Goal: Transaction & Acquisition: Book appointment/travel/reservation

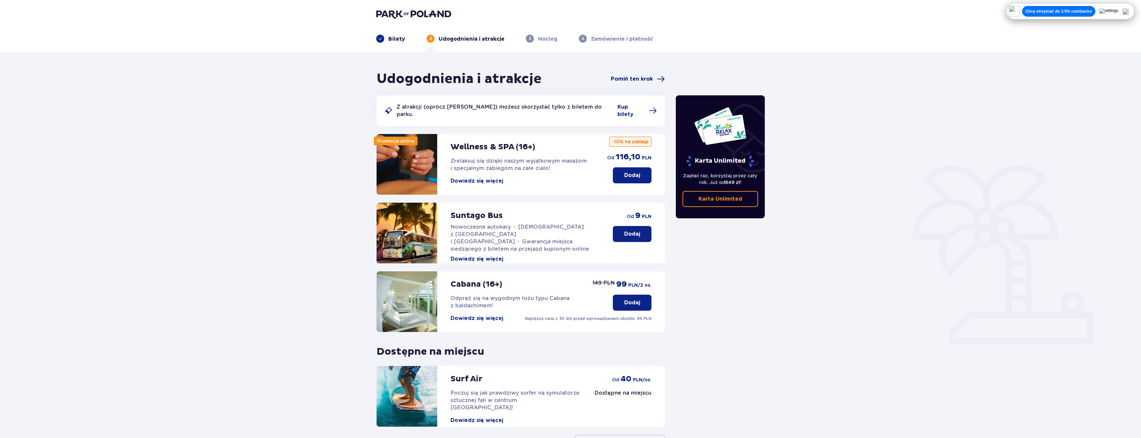
click at [637, 78] on span "Pomiń ten krok" at bounding box center [632, 78] width 42 height 7
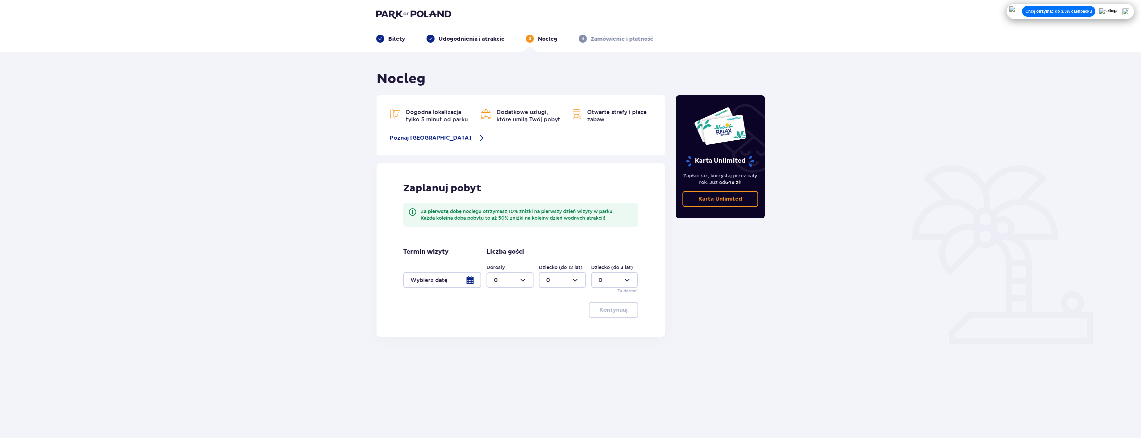
click at [457, 282] on div at bounding box center [442, 280] width 78 height 16
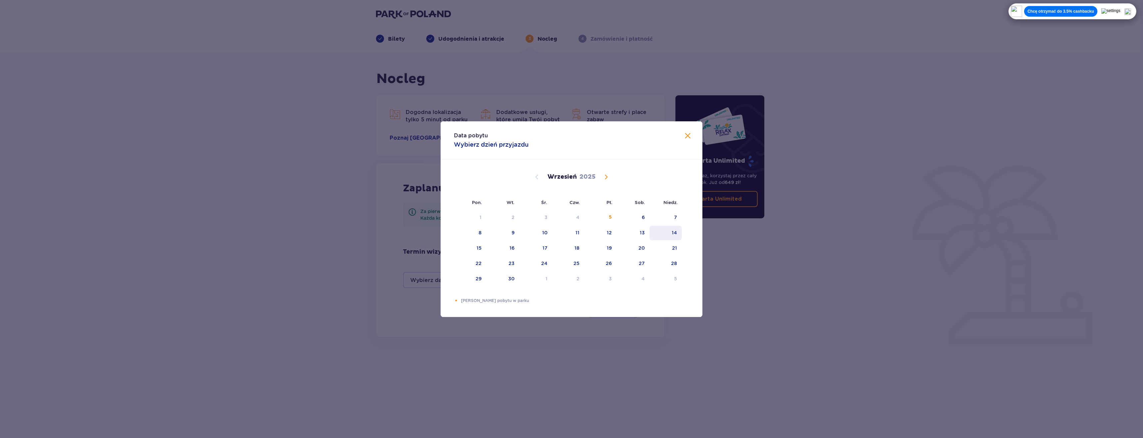
click at [676, 236] on div "14" at bounding box center [666, 233] width 32 height 15
click at [689, 135] on span at bounding box center [688, 136] width 8 height 8
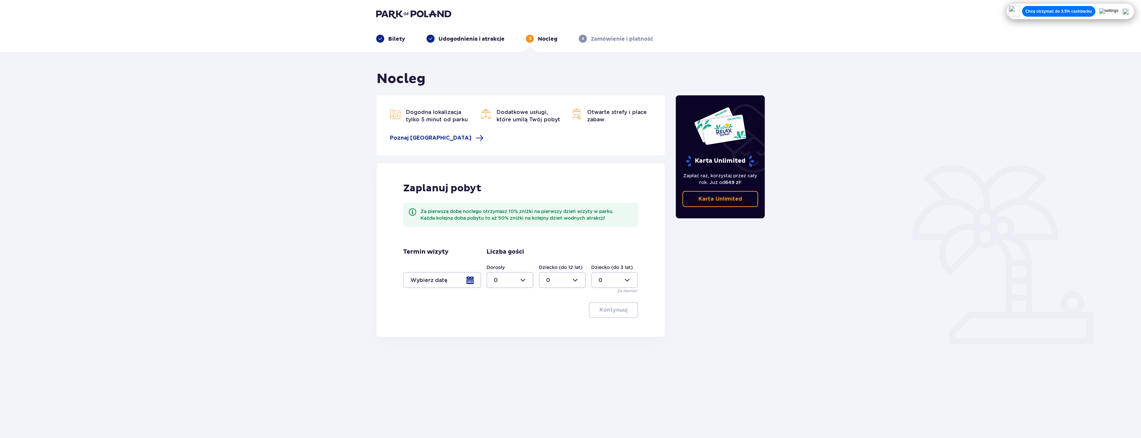
click at [441, 279] on div at bounding box center [442, 280] width 78 height 16
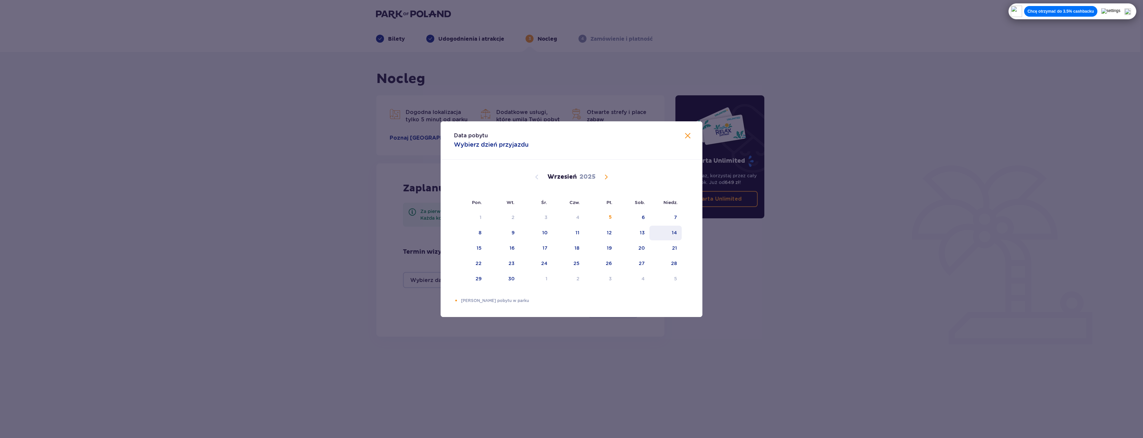
click at [669, 236] on div "14" at bounding box center [666, 233] width 32 height 15
click at [689, 135] on span at bounding box center [688, 136] width 8 height 8
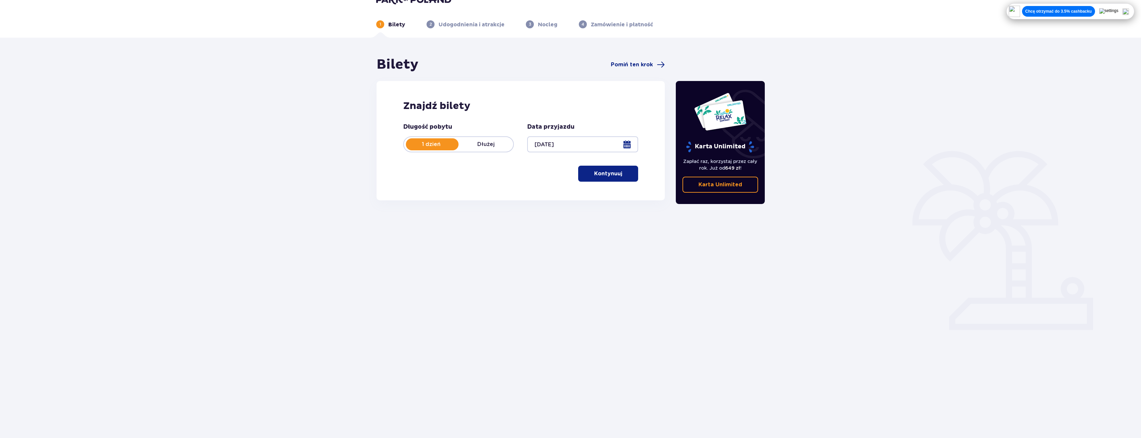
scroll to position [24, 0]
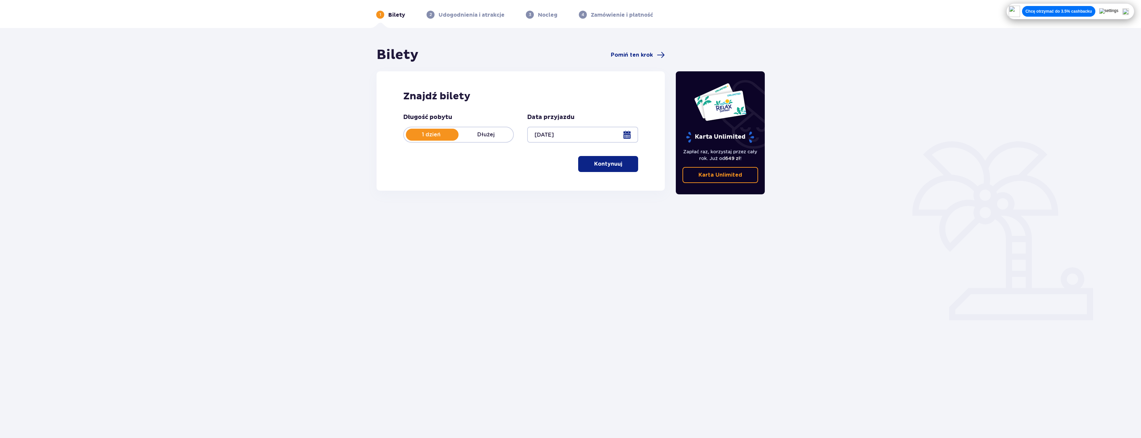
click at [594, 161] on p "Kontynuuj" at bounding box center [608, 163] width 28 height 7
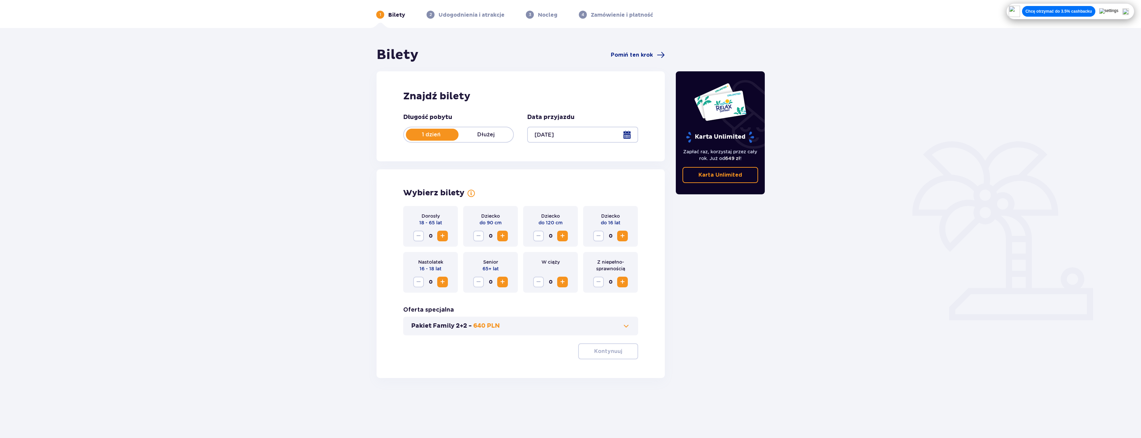
click at [442, 236] on span "Increase" at bounding box center [442, 236] width 8 height 8
click at [562, 237] on span "Increase" at bounding box center [562, 236] width 8 height 8
click at [623, 235] on span "Increase" at bounding box center [622, 236] width 8 height 8
click at [606, 351] on p "Kontynuuj" at bounding box center [608, 350] width 28 height 7
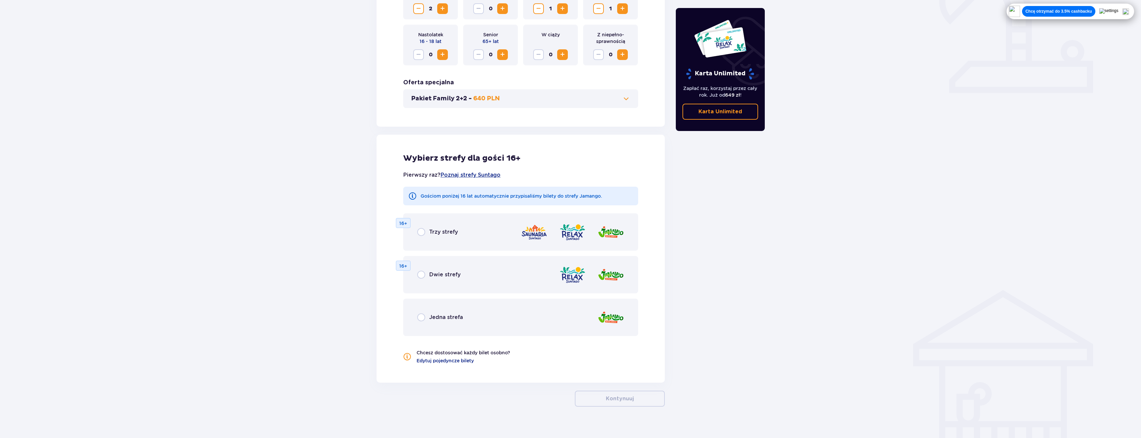
scroll to position [260, 0]
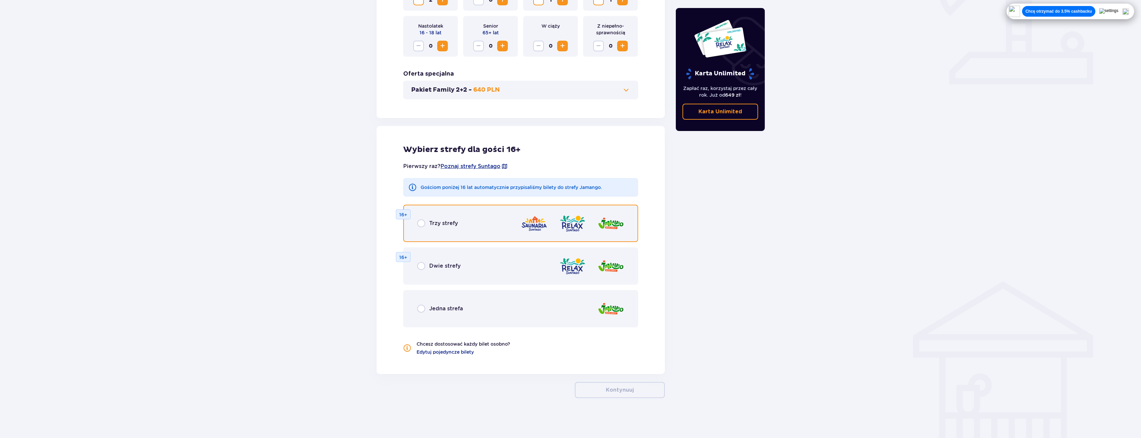
click at [419, 225] on input "radio" at bounding box center [421, 223] width 8 height 8
radio input "true"
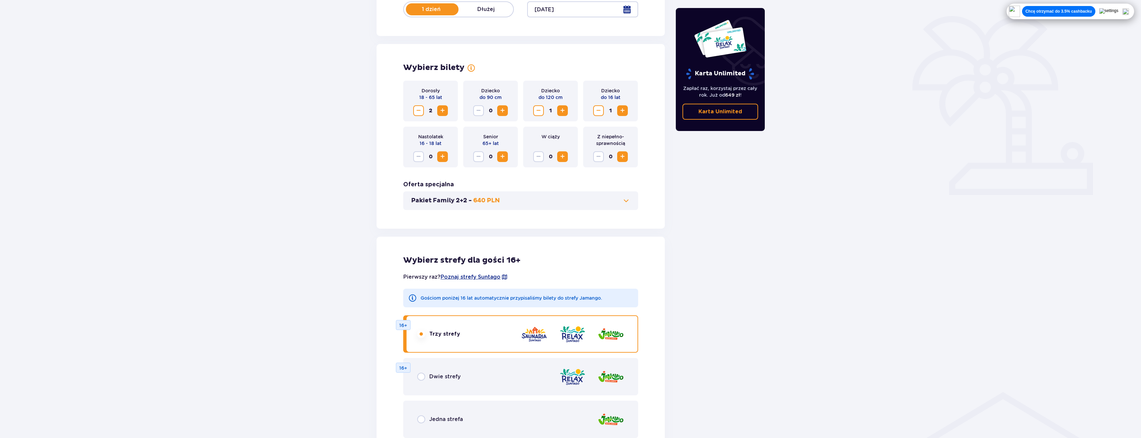
scroll to position [344, 0]
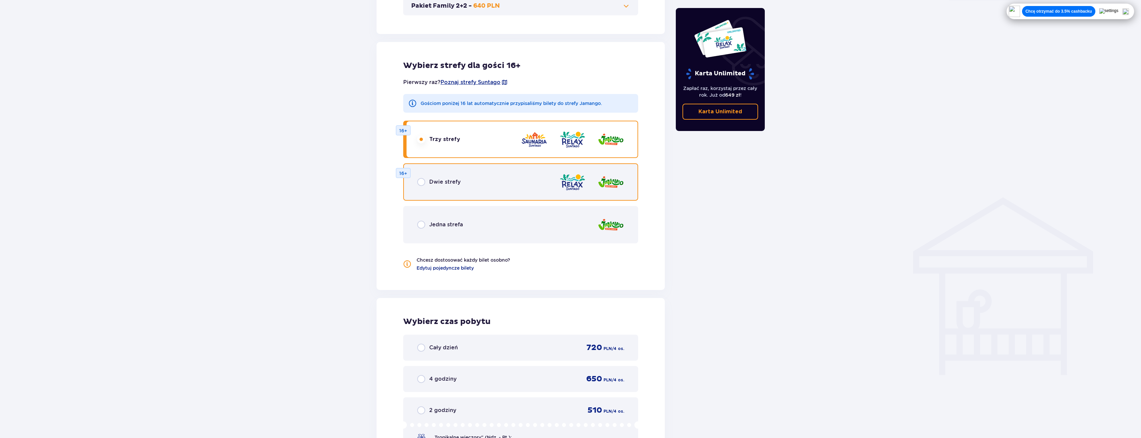
click at [420, 181] on input "radio" at bounding box center [421, 182] width 8 height 8
radio input "true"
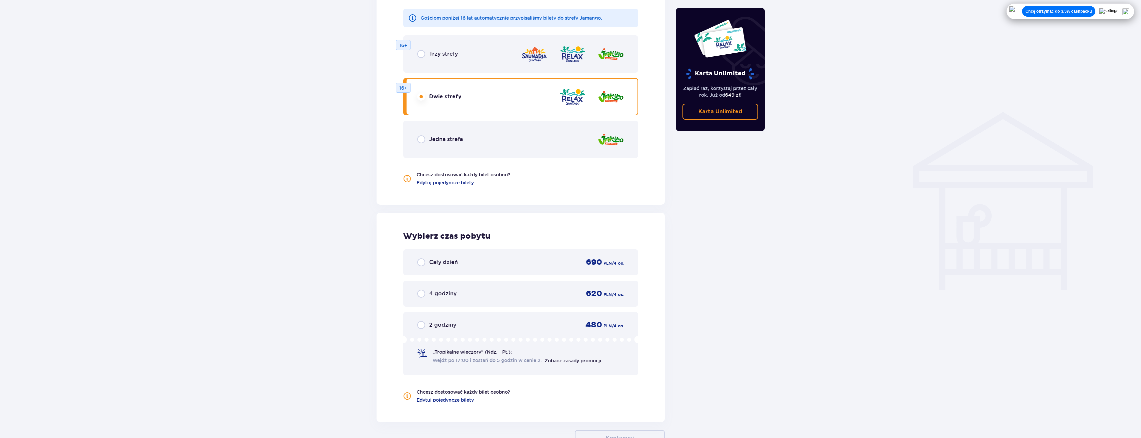
scroll to position [410, 0]
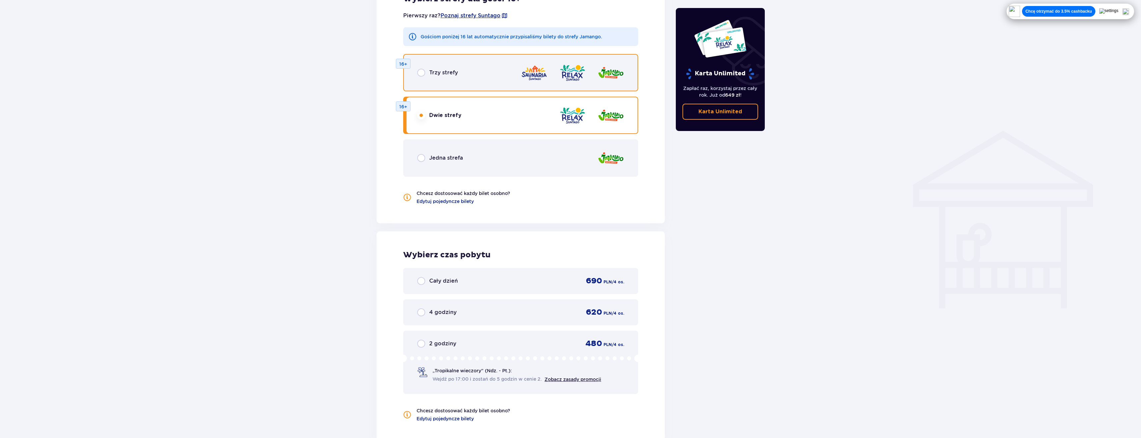
click at [420, 72] on input "radio" at bounding box center [421, 73] width 8 height 8
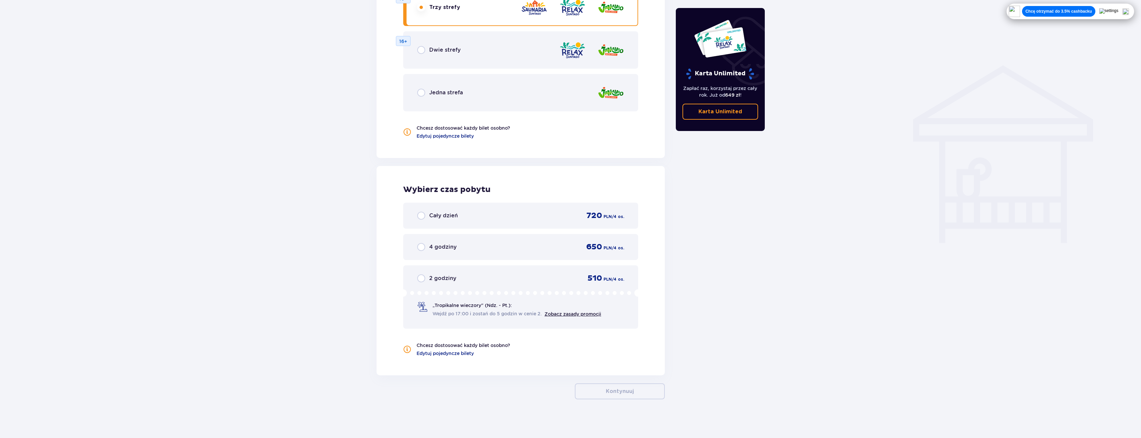
scroll to position [477, 0]
click at [421, 47] on input "radio" at bounding box center [421, 49] width 8 height 8
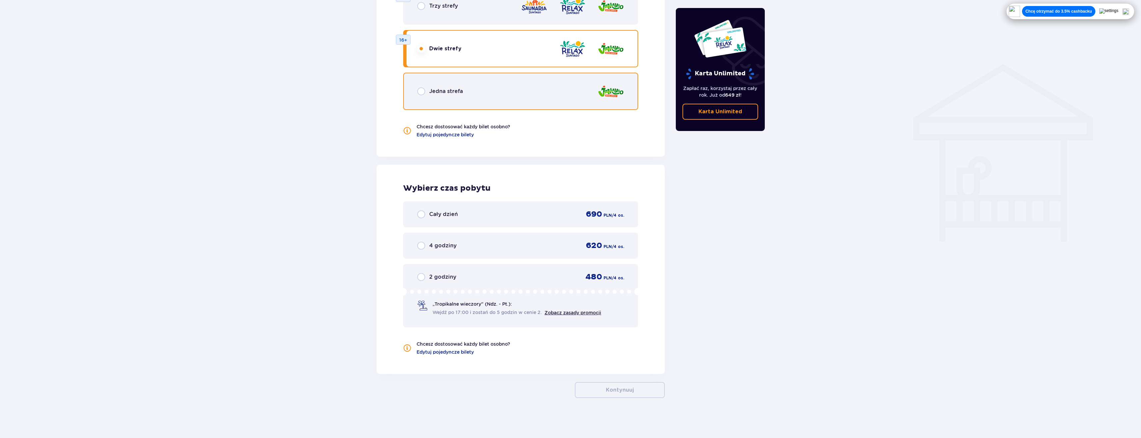
click at [420, 93] on input "radio" at bounding box center [421, 91] width 8 height 8
radio input "true"
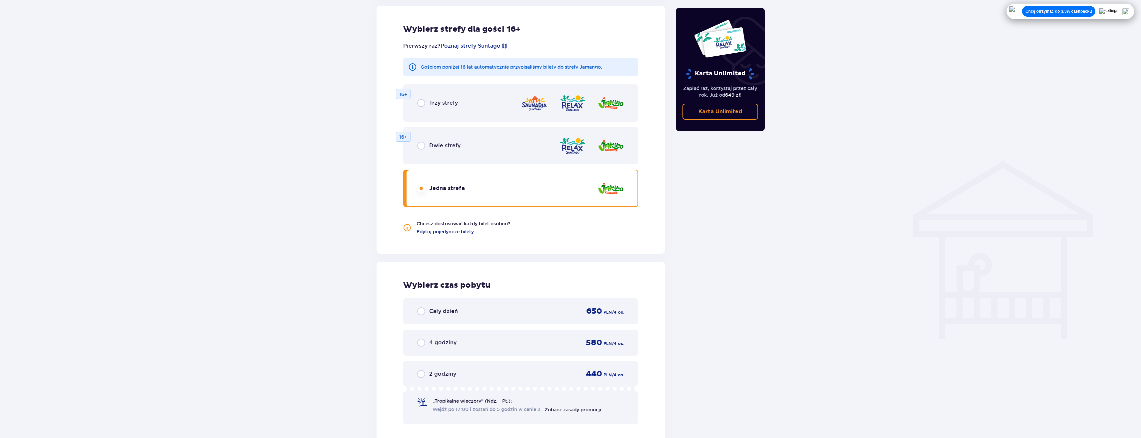
scroll to position [377, 0]
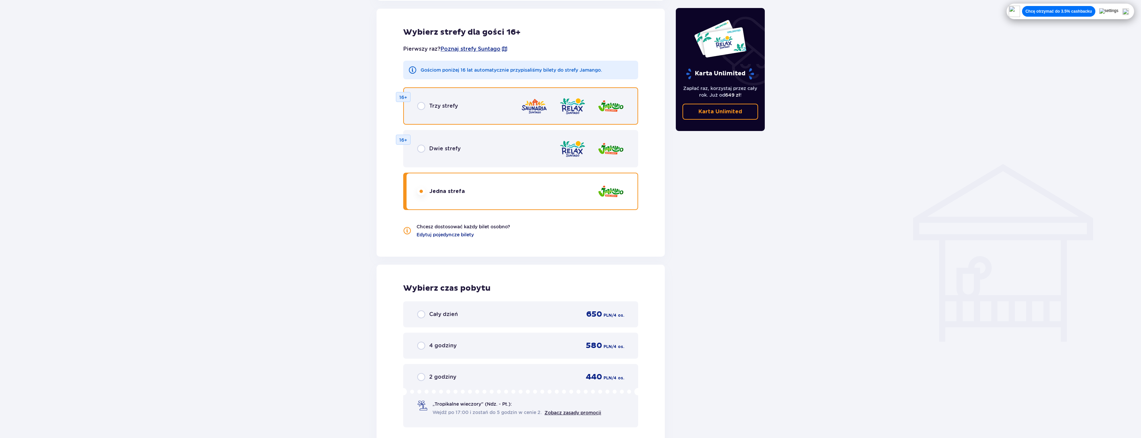
click at [421, 107] on input "radio" at bounding box center [421, 106] width 8 height 8
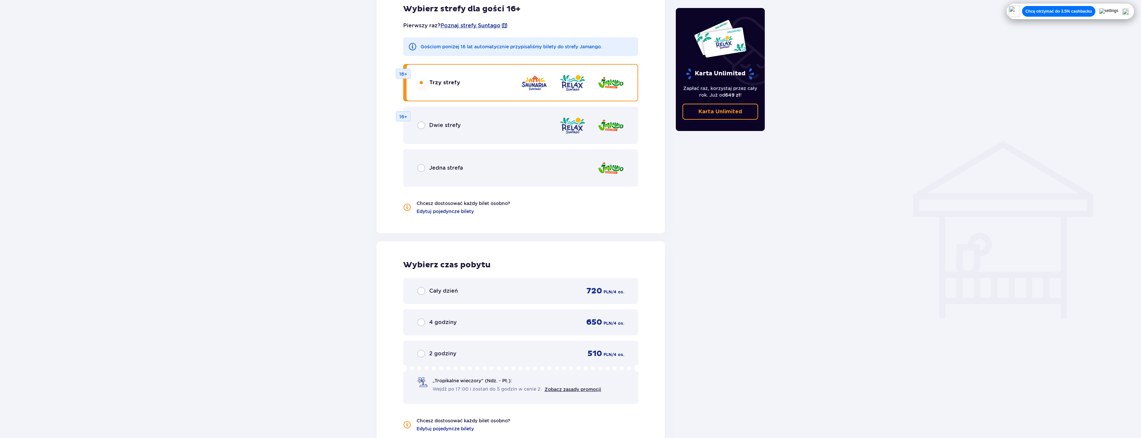
scroll to position [444, 0]
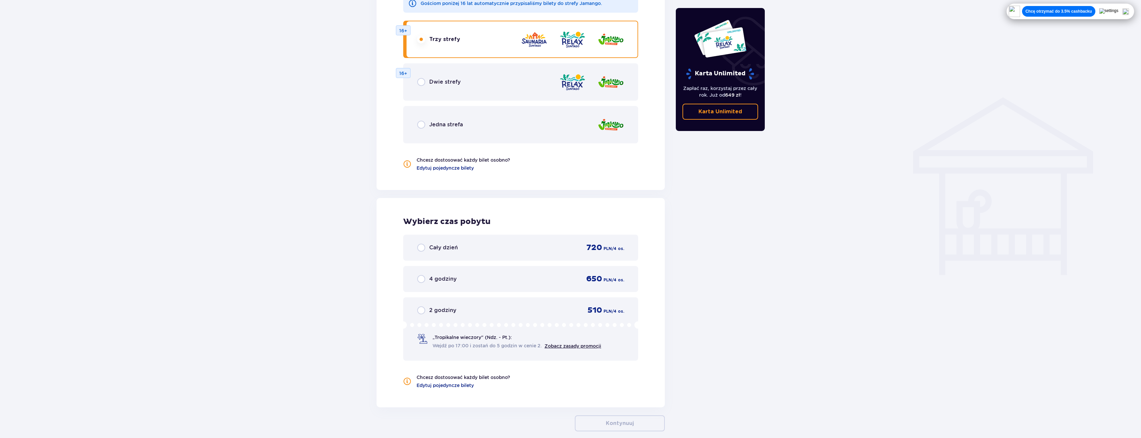
click at [426, 249] on div "Cały dzień" at bounding box center [437, 248] width 41 height 8
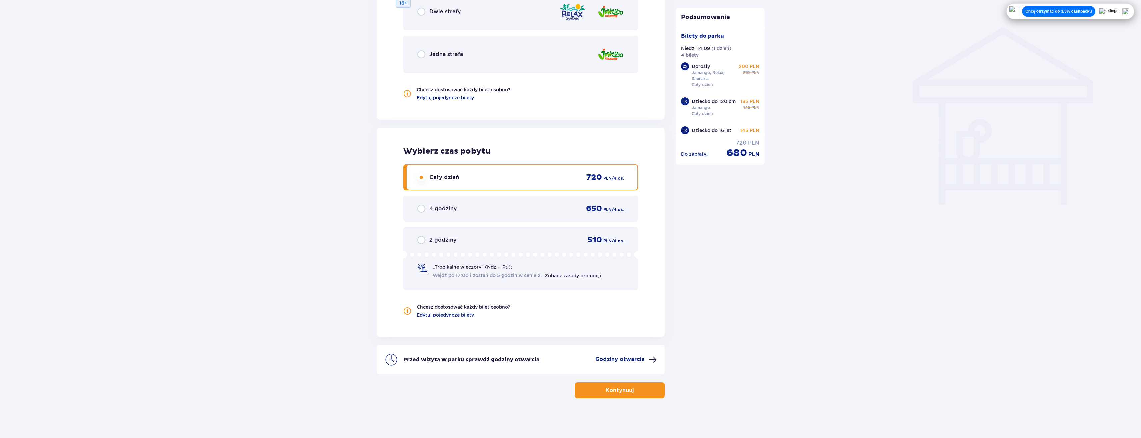
scroll to position [514, 0]
click at [612, 389] on p "Kontynuuj" at bounding box center [620, 389] width 28 height 7
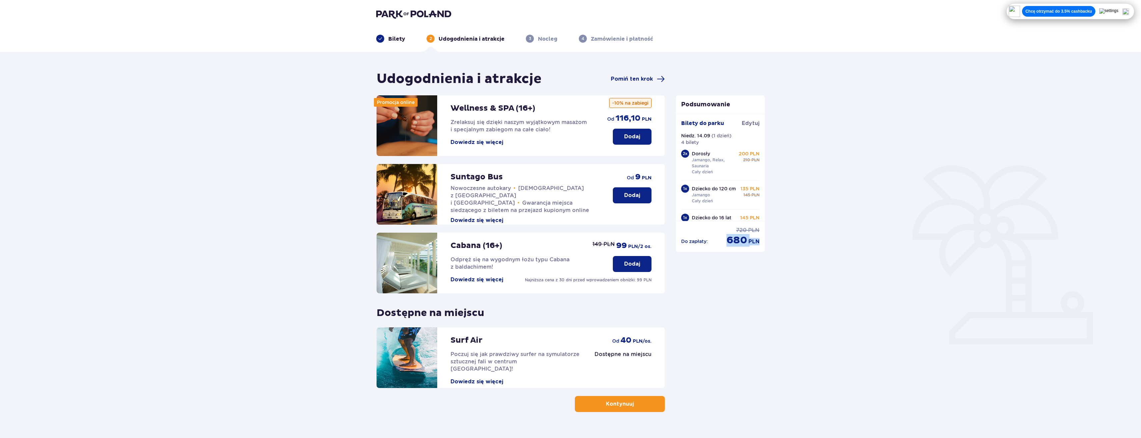
drag, startPoint x: 726, startPoint y: 242, endPoint x: 759, endPoint y: 241, distance: 33.3
click at [759, 241] on div "Do zapłaty : 720 PLN 680 PLN" at bounding box center [720, 234] width 89 height 26
drag, startPoint x: 759, startPoint y: 241, endPoint x: 793, endPoint y: 273, distance: 46.4
click at [793, 273] on div "Udogodnienia i atrakcje Pomiń ten krok Promocja online Wellness & SPA (16+) Zre…" at bounding box center [570, 252] width 1141 height 400
click at [612, 410] on button "Kontynuuj" at bounding box center [620, 404] width 90 height 16
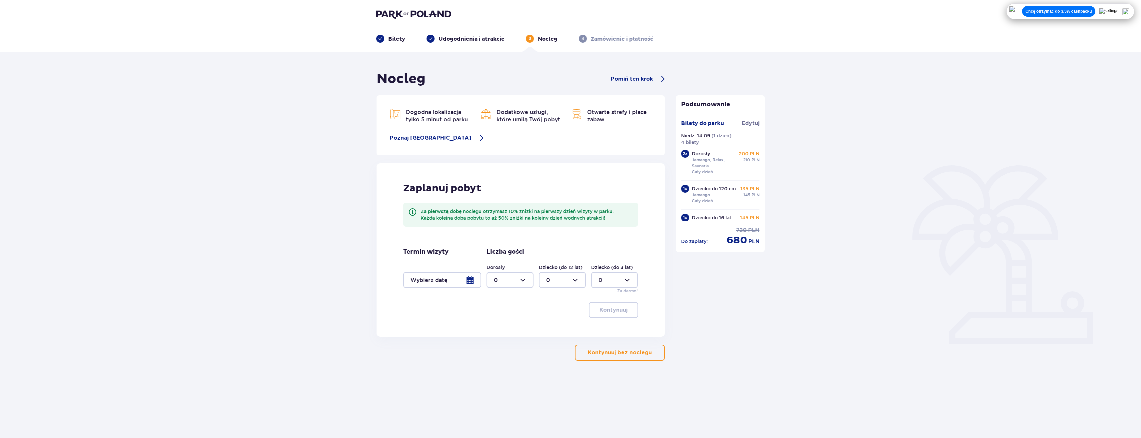
click at [607, 352] on p "Kontynuuj bez noclegu" at bounding box center [620, 352] width 64 height 7
